Goal: Task Accomplishment & Management: Use online tool/utility

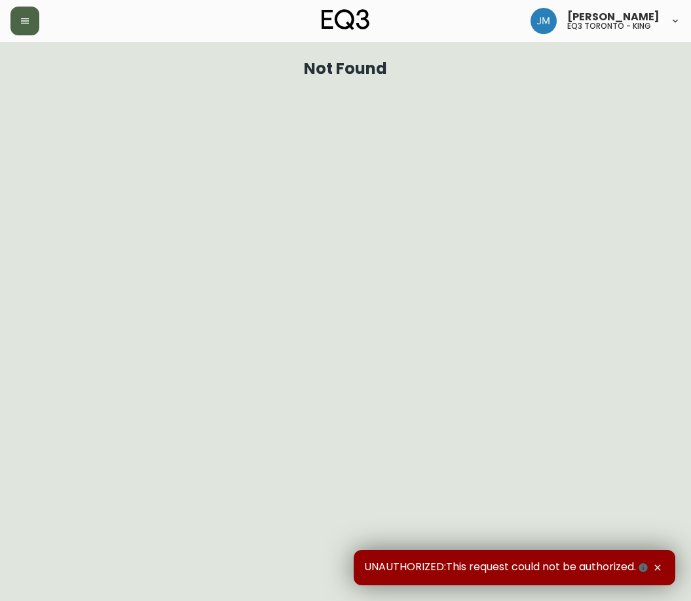
click at [37, 16] on button "button" at bounding box center [24, 21] width 29 height 29
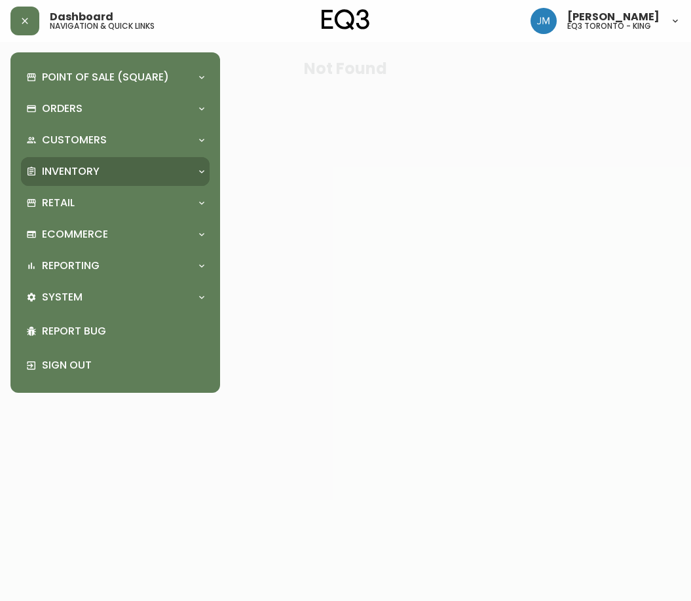
click at [58, 166] on p "Inventory" at bounding box center [71, 171] width 58 height 14
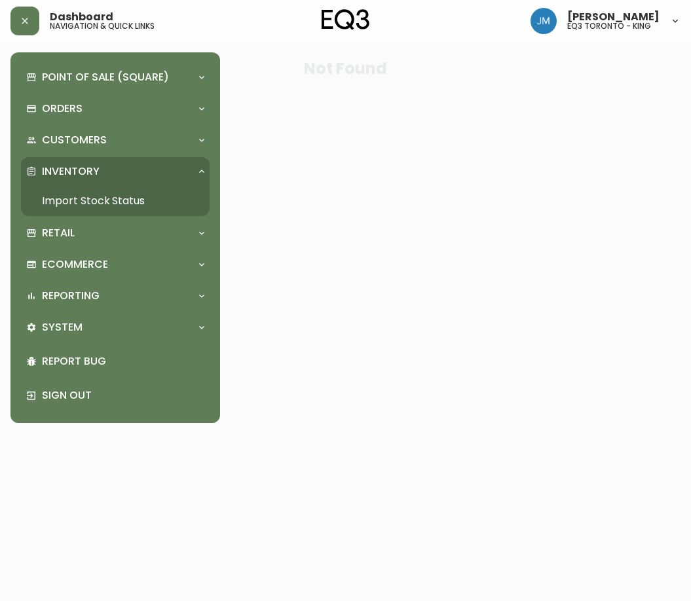
click at [64, 201] on link "Import Stock Status" at bounding box center [115, 201] width 189 height 30
